Goal: Task Accomplishment & Management: Complete application form

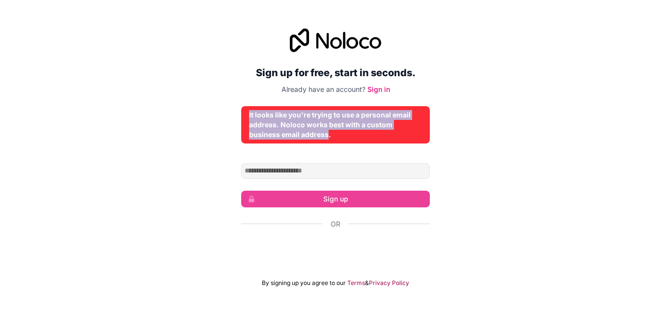
drag, startPoint x: 329, startPoint y: 134, endPoint x: 246, endPoint y: 111, distance: 86.2
click at [246, 111] on div "It looks like you're trying to use a personal email address. Noloco works best …" at bounding box center [335, 124] width 189 height 37
click at [378, 88] on link "Sign in" at bounding box center [379, 89] width 23 height 8
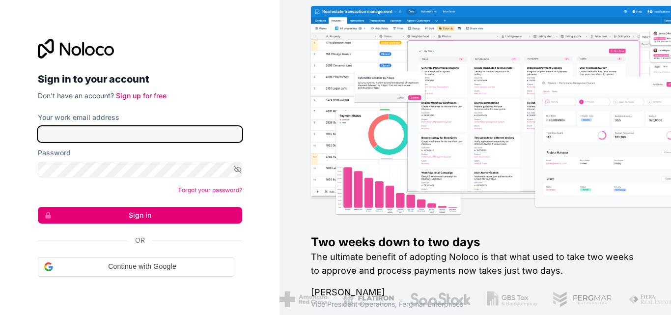
click at [122, 131] on input "Your work email address" at bounding box center [140, 134] width 204 height 16
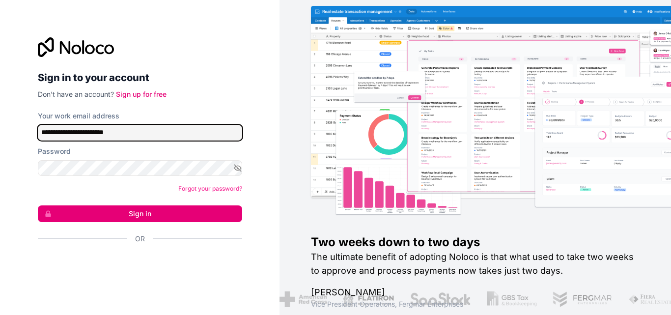
type input "**********"
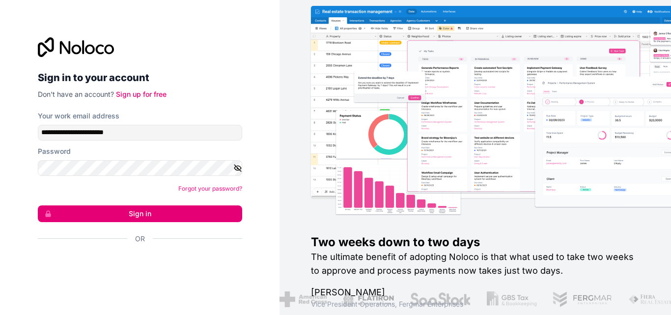
click at [236, 166] on icon "button" at bounding box center [237, 168] width 7 height 7
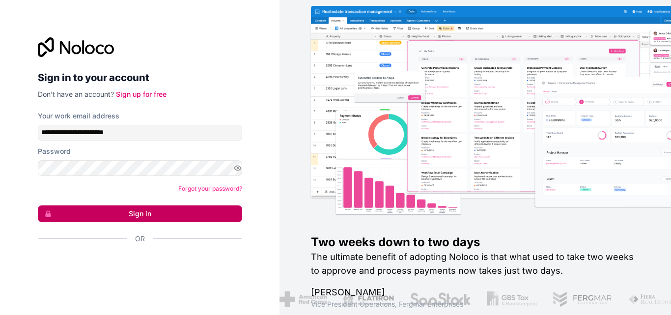
click at [138, 208] on button "Sign in" at bounding box center [140, 213] width 204 height 17
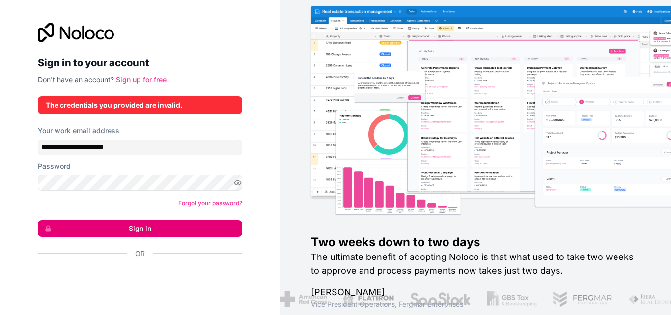
click at [128, 75] on link "Sign up for free" at bounding box center [141, 79] width 51 height 8
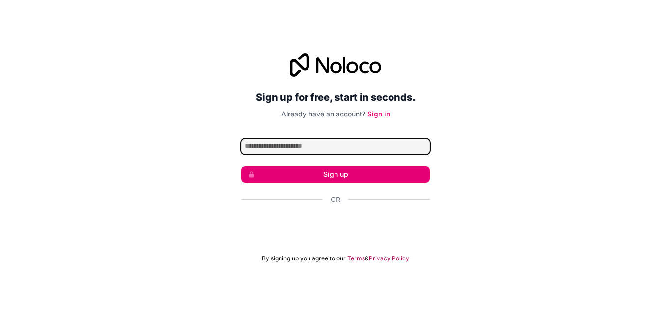
click at [308, 148] on input "Email address" at bounding box center [335, 147] width 189 height 16
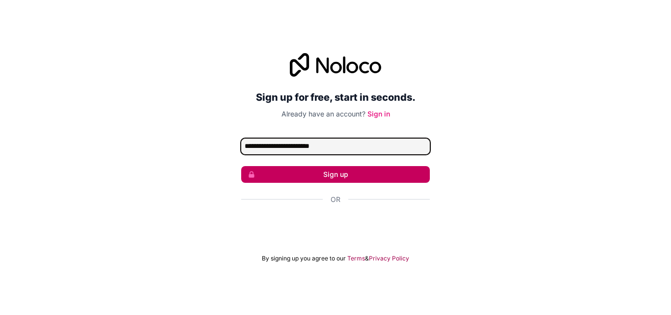
type input "**********"
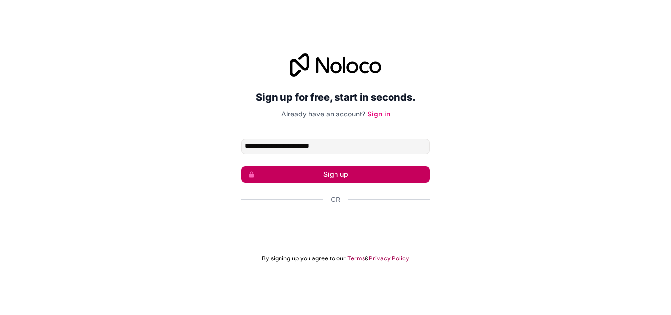
click at [329, 178] on button "Sign up" at bounding box center [335, 174] width 189 height 17
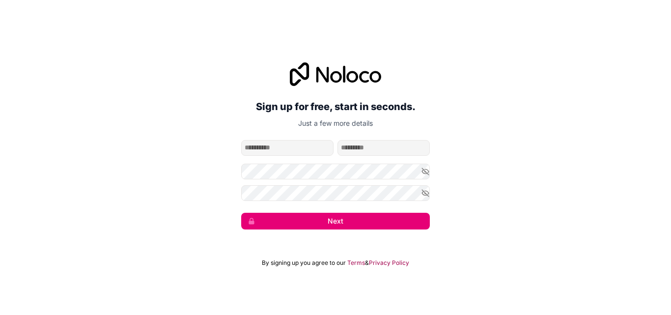
click at [306, 147] on input "given-name" at bounding box center [287, 148] width 92 height 16
type input "********"
click at [374, 145] on input "family-name" at bounding box center [384, 148] width 92 height 16
type input "******"
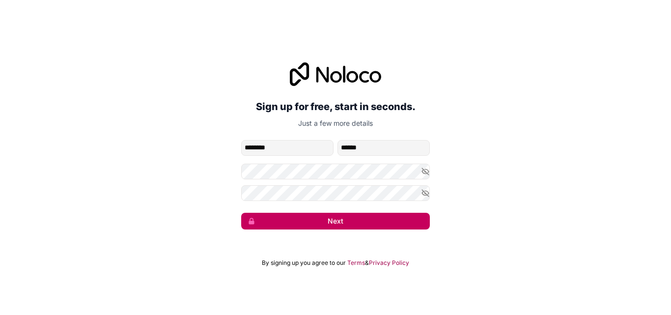
click at [342, 214] on button "Next" at bounding box center [335, 221] width 189 height 17
click at [328, 221] on button "Next" at bounding box center [335, 221] width 189 height 17
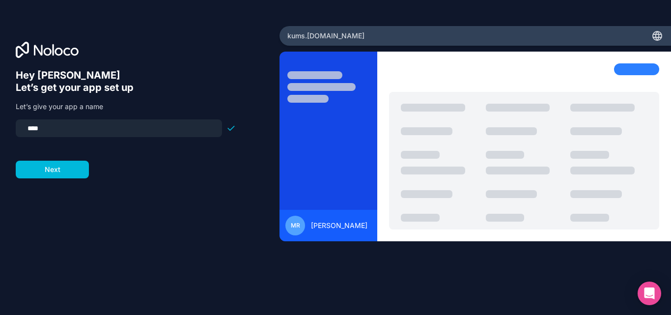
drag, startPoint x: 53, startPoint y: 128, endPoint x: 23, endPoint y: 127, distance: 30.0
click at [23, 127] on input "****" at bounding box center [119, 128] width 195 height 14
type input "********"
click at [46, 171] on button "Next" at bounding box center [52, 170] width 73 height 18
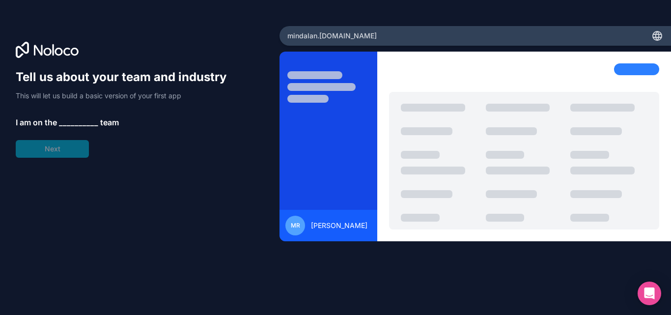
click at [74, 123] on span "__________" at bounding box center [78, 122] width 39 height 12
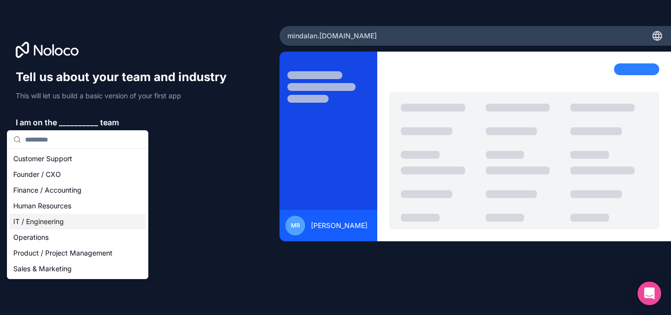
click at [38, 223] on div "IT / Engineering" at bounding box center [77, 222] width 137 height 16
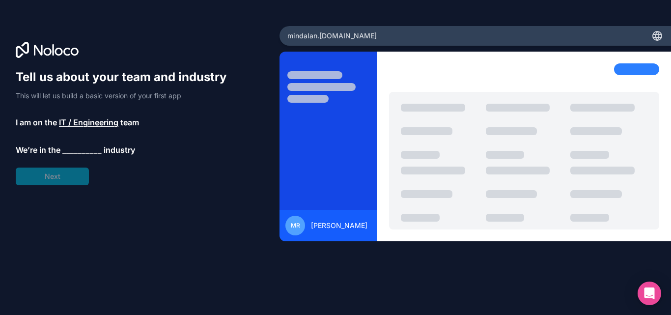
click at [78, 150] on span "__________" at bounding box center [81, 150] width 39 height 12
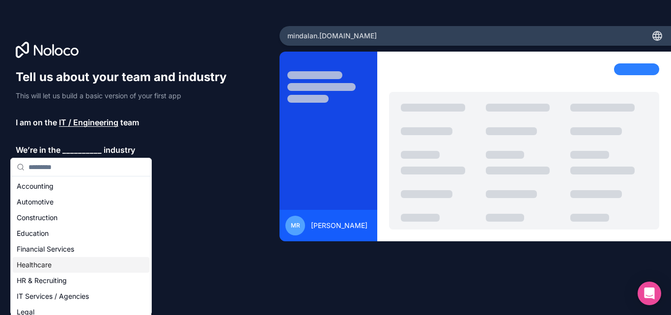
click at [30, 263] on div "Healthcare" at bounding box center [81, 265] width 137 height 16
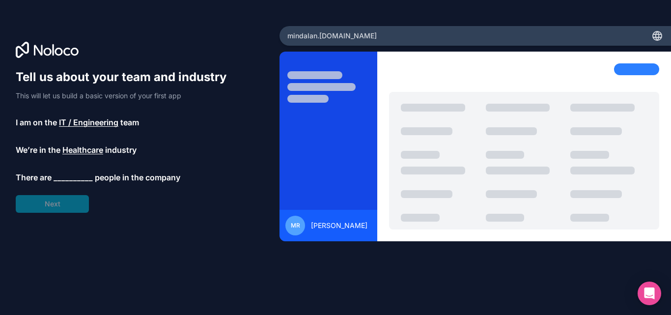
click at [68, 179] on span "__________" at bounding box center [73, 177] width 39 height 12
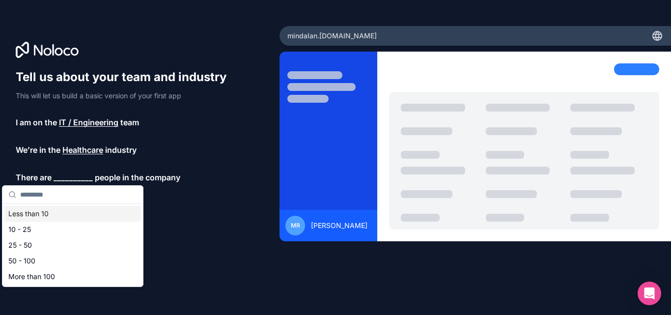
click at [32, 214] on div "Less than 10" at bounding box center [72, 214] width 137 height 16
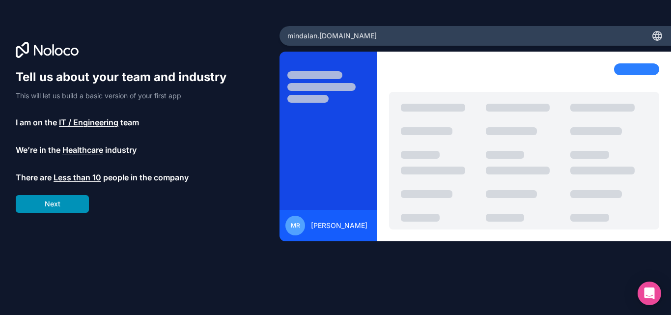
click at [55, 201] on button "Next" at bounding box center [52, 204] width 73 height 18
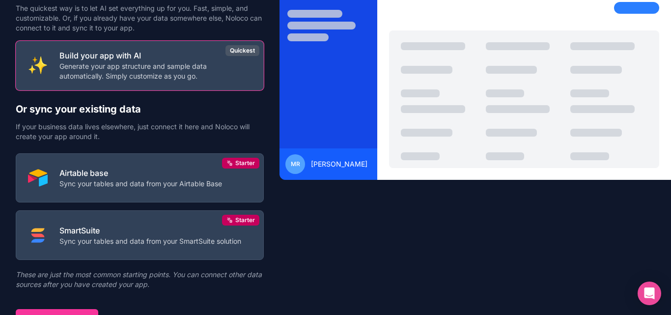
scroll to position [73, 0]
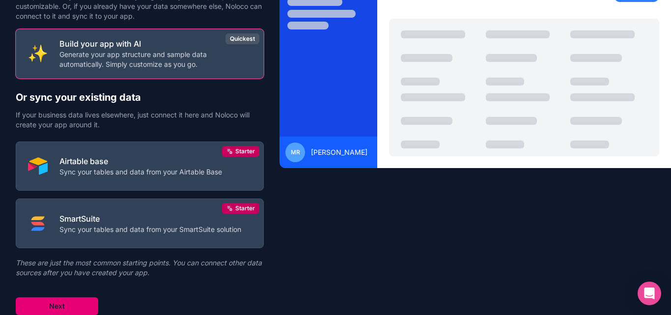
click at [34, 307] on button "Next" at bounding box center [57, 306] width 83 height 18
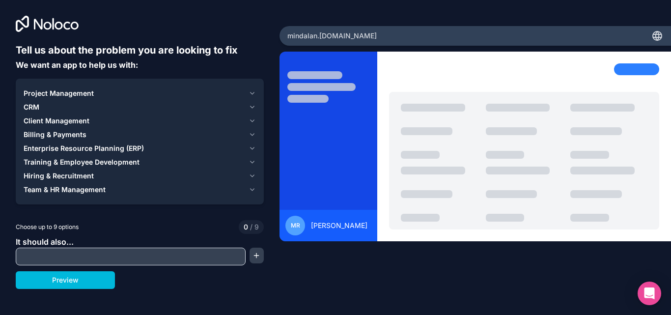
click at [252, 107] on icon "button" at bounding box center [253, 107] width 4 height 2
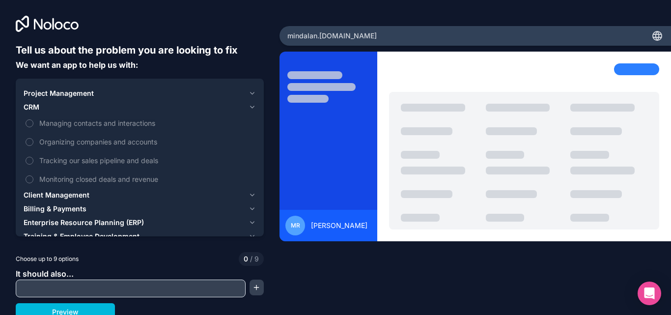
click at [253, 107] on icon "button" at bounding box center [252, 107] width 7 height 8
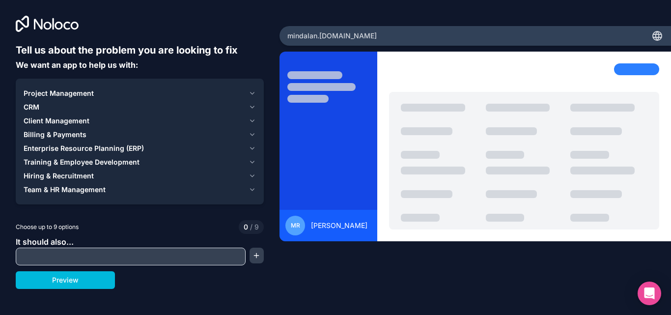
click at [252, 95] on icon "button" at bounding box center [252, 93] width 7 height 8
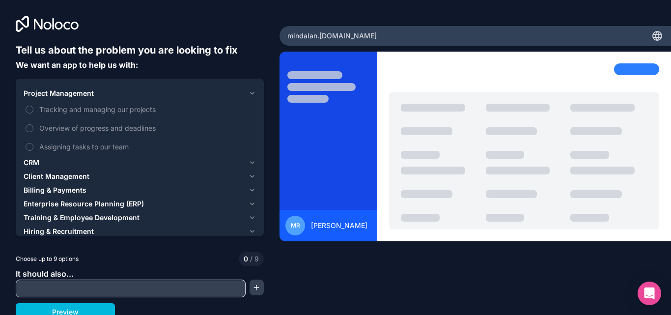
click at [252, 95] on icon "button" at bounding box center [252, 93] width 7 height 8
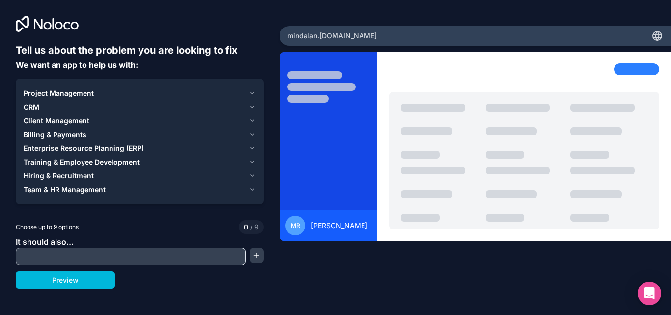
click at [109, 253] on input "text" at bounding box center [130, 257] width 225 height 14
click at [55, 188] on span "Team & HR Management" at bounding box center [65, 190] width 82 height 10
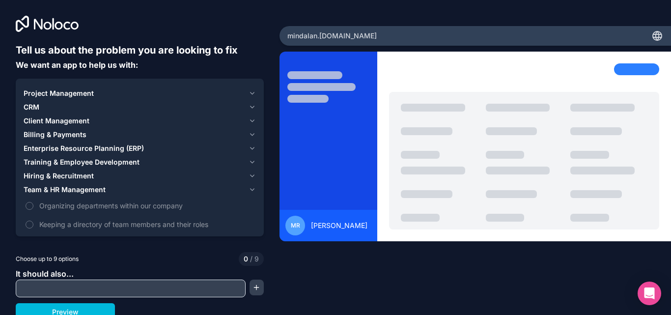
click at [39, 174] on span "Hiring & Recruitment" at bounding box center [59, 176] width 70 height 10
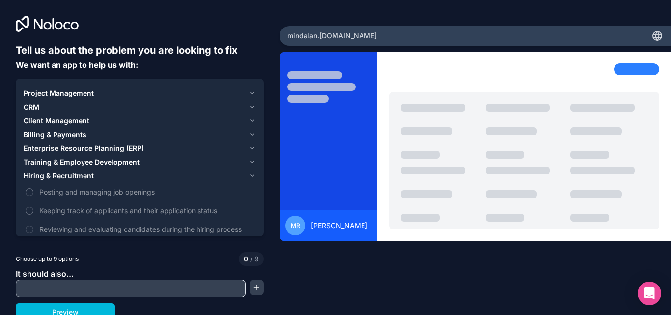
click at [44, 161] on span "Training & Employee Development" at bounding box center [82, 162] width 116 height 10
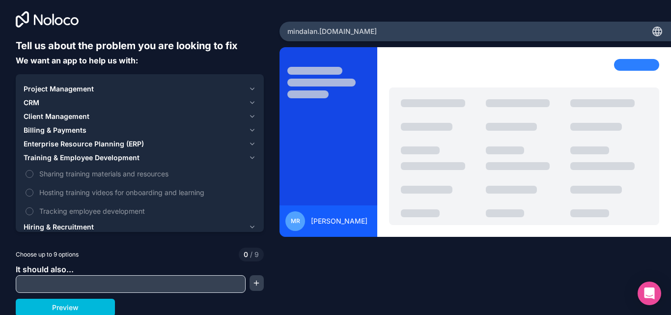
scroll to position [6, 0]
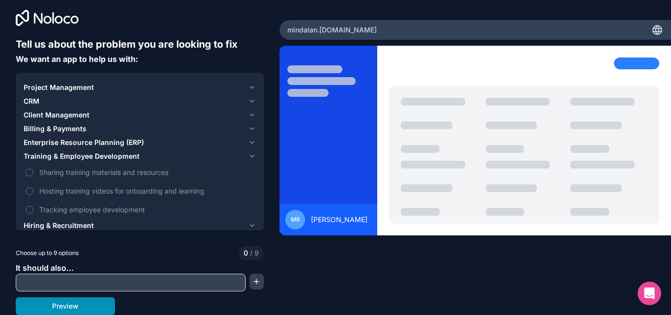
click at [76, 305] on button "Preview" at bounding box center [65, 306] width 99 height 18
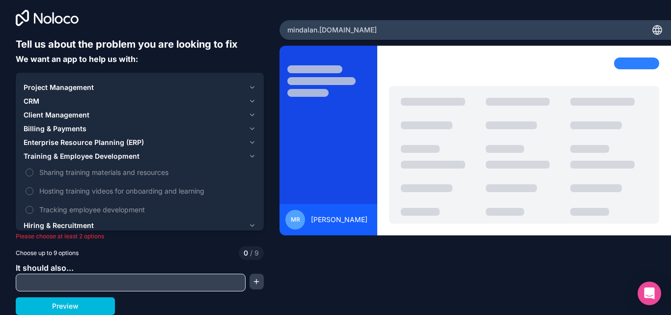
click at [54, 86] on span "Project Management" at bounding box center [59, 88] width 70 height 10
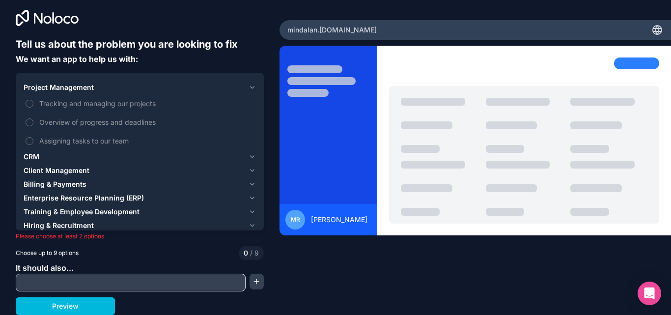
click at [30, 103] on button "Tracking and managing our projects" at bounding box center [30, 104] width 8 height 8
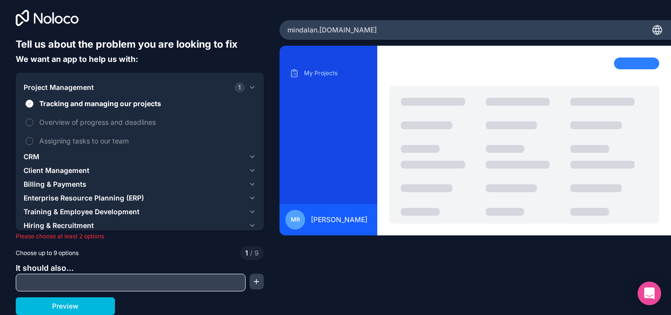
click at [29, 122] on button "Overview of progress and deadlines" at bounding box center [30, 122] width 8 height 8
click at [28, 121] on button "Overview of progress and deadlines" at bounding box center [30, 122] width 8 height 8
click at [67, 168] on span "Client Management" at bounding box center [57, 171] width 66 height 10
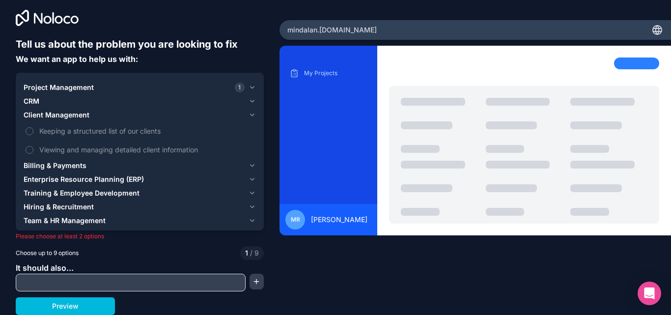
click at [31, 149] on button "Viewing and managing detailed client information" at bounding box center [30, 150] width 8 height 8
click at [184, 252] on div "Choose up to 9 options 2 / 9" at bounding box center [140, 253] width 248 height 14
click at [55, 313] on button "Preview" at bounding box center [65, 306] width 99 height 18
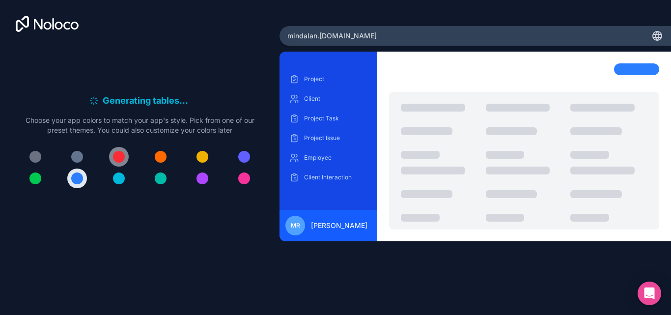
click at [121, 155] on div at bounding box center [119, 157] width 12 height 12
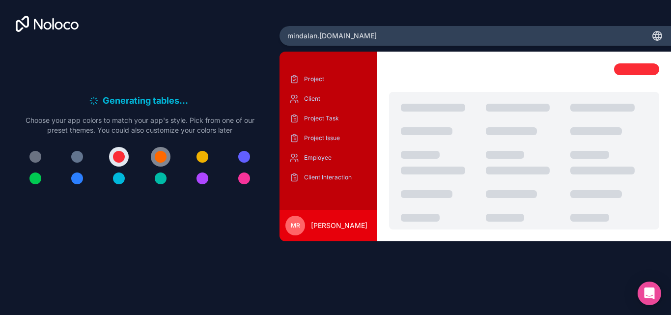
click at [169, 157] on button at bounding box center [161, 157] width 20 height 20
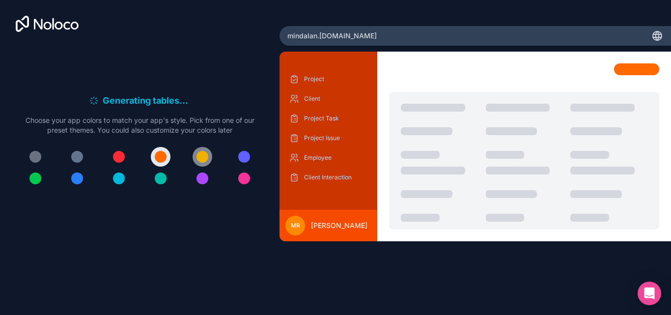
click at [205, 157] on div at bounding box center [203, 157] width 12 height 12
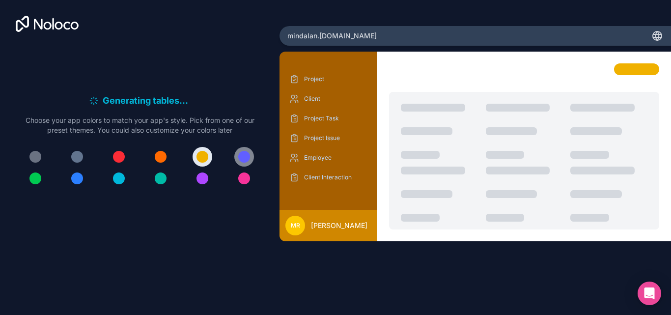
click at [243, 157] on div at bounding box center [244, 157] width 12 height 12
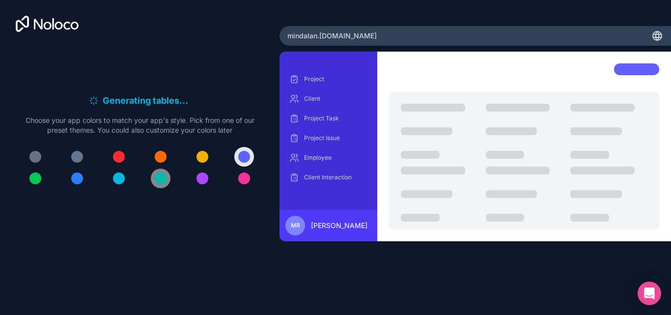
click at [161, 177] on div at bounding box center [161, 178] width 12 height 12
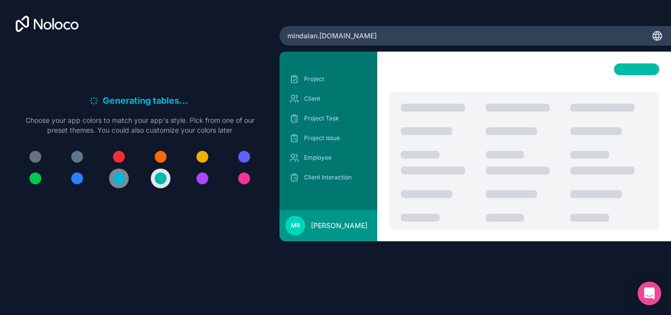
click at [118, 178] on div at bounding box center [119, 178] width 12 height 12
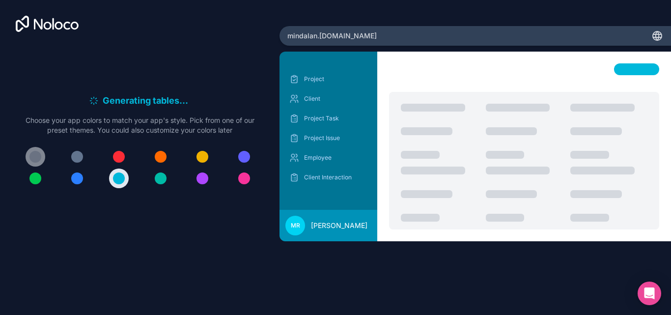
click at [34, 155] on div at bounding box center [35, 157] width 12 height 12
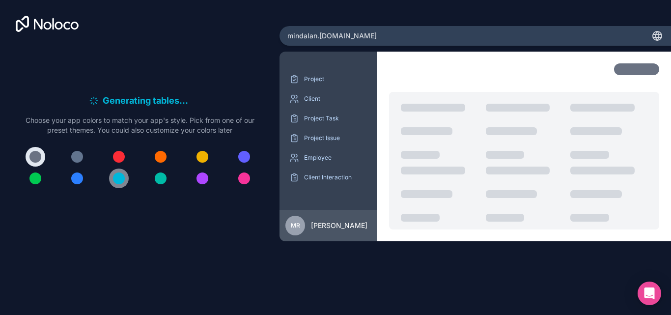
click at [119, 177] on div at bounding box center [119, 178] width 12 height 12
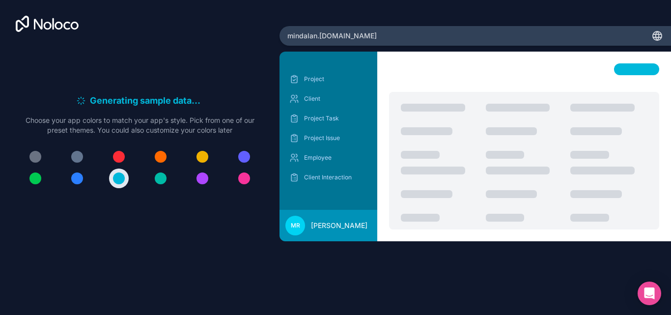
click at [130, 231] on div "Generating sample data . . . Meanwhile, let's personalize it! Choose your app c…" at bounding box center [140, 144] width 248 height 203
